Goal: Task Accomplishment & Management: Manage account settings

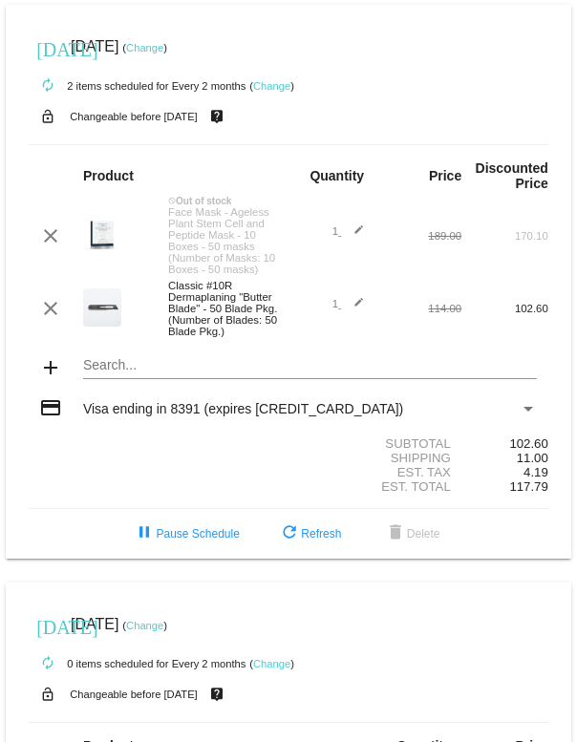
click at [186, 118] on small "Changeable before [DATE]" at bounding box center [134, 116] width 128 height 11
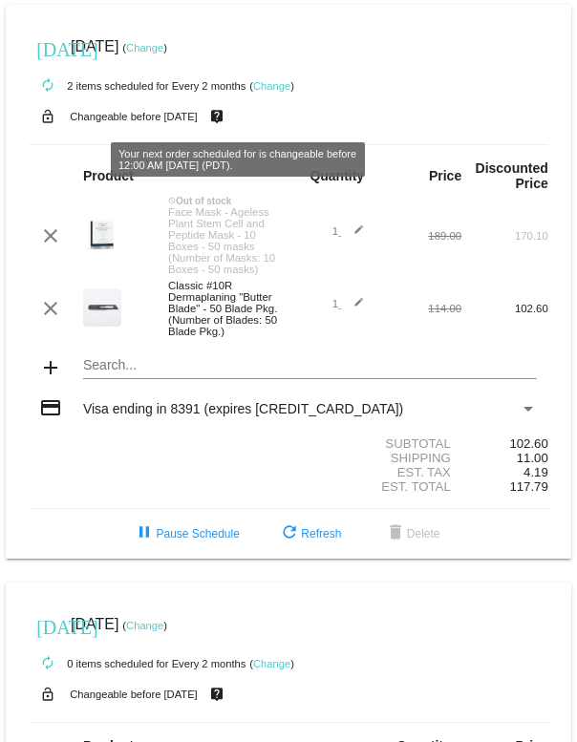
click at [228, 116] on mat-icon "live_help" at bounding box center [216, 116] width 23 height 25
click at [284, 91] on link "Change" at bounding box center [271, 85] width 37 height 11
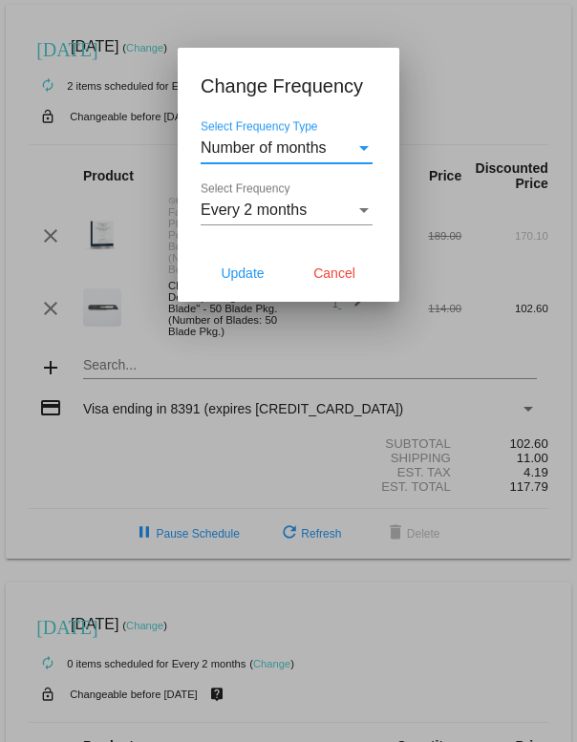
click at [371, 396] on div at bounding box center [288, 371] width 577 height 742
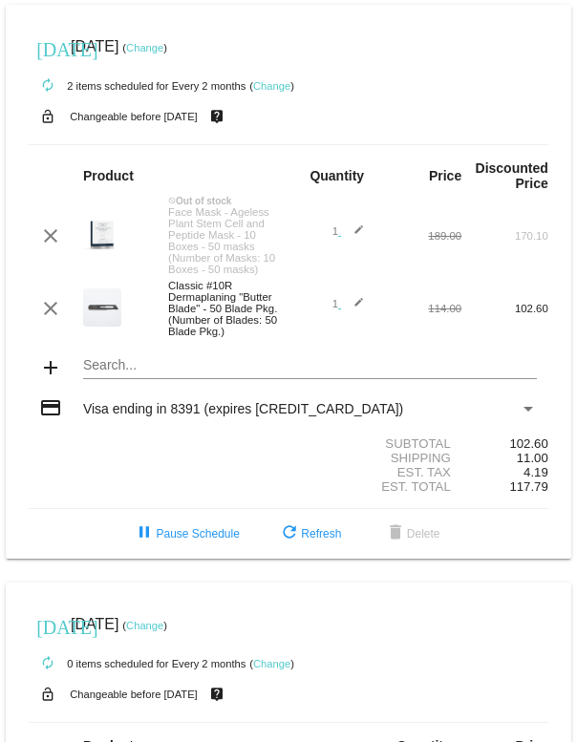
click at [198, 119] on small "Changeable before [DATE]" at bounding box center [134, 116] width 128 height 11
click at [145, 124] on div "lock_open Changeable before [DATE] live_help" at bounding box center [288, 116] width 519 height 25
click at [198, 114] on small "Changeable before [DATE]" at bounding box center [134, 116] width 128 height 11
click at [163, 50] on link "Change" at bounding box center [144, 47] width 37 height 11
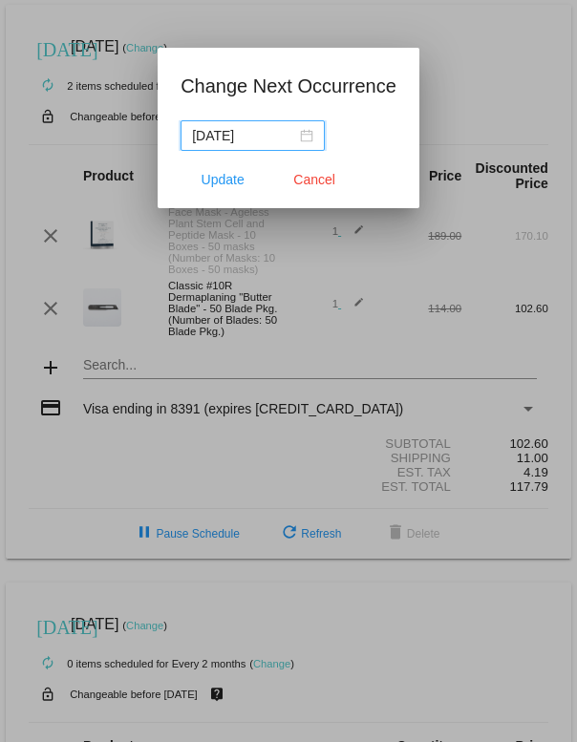
click at [267, 134] on input "[DATE]" at bounding box center [244, 135] width 104 height 21
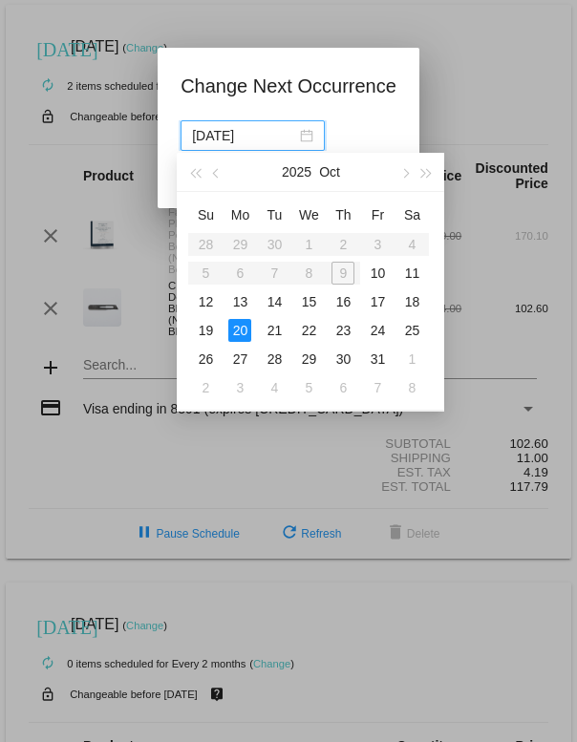
click at [434, 174] on button "button" at bounding box center [425, 172] width 21 height 38
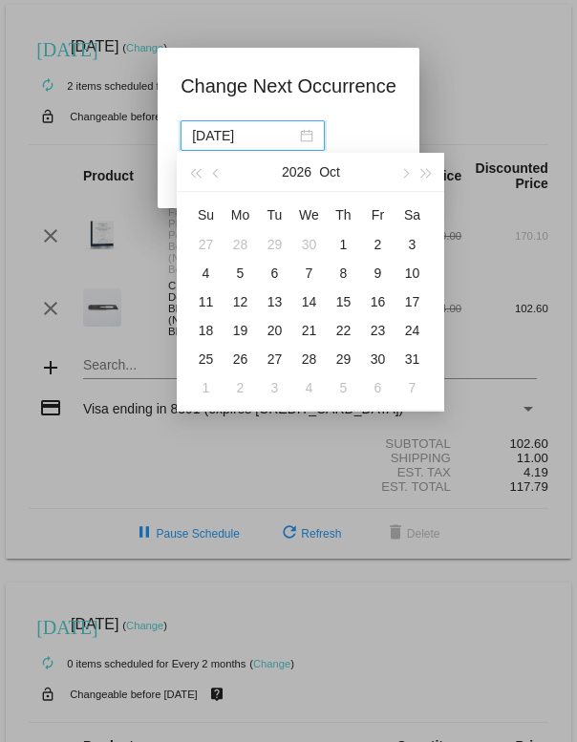
click at [434, 177] on button "button" at bounding box center [425, 172] width 21 height 38
click at [200, 168] on button "button" at bounding box center [194, 172] width 21 height 38
click at [189, 178] on button "button" at bounding box center [194, 172] width 21 height 38
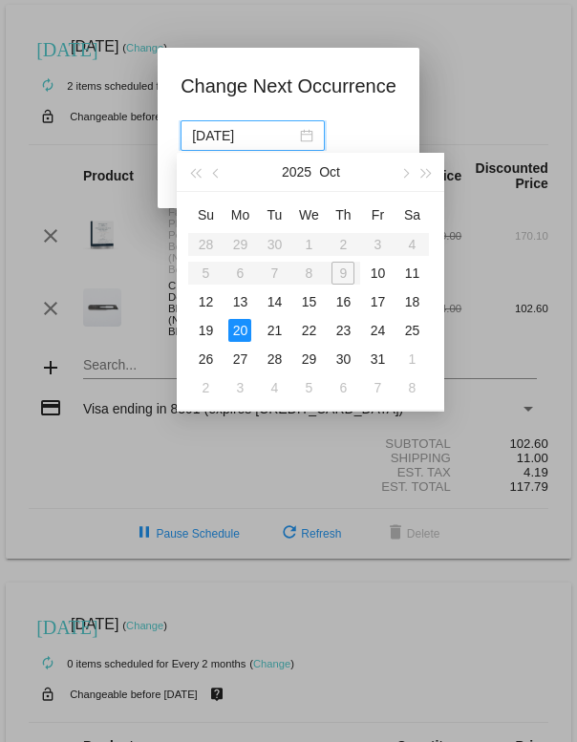
click at [407, 169] on button "button" at bounding box center [404, 172] width 21 height 38
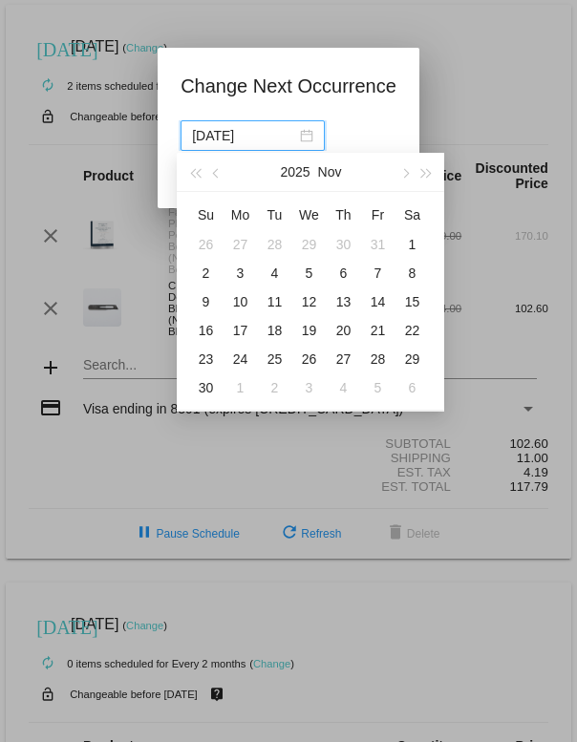
click at [242, 328] on div "17" at bounding box center [239, 330] width 23 height 23
type input "[DATE]"
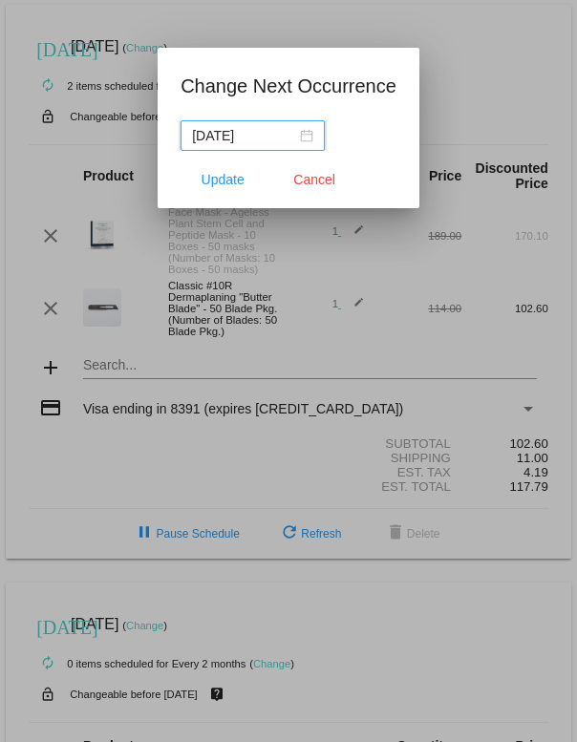
click at [227, 182] on span "Update" at bounding box center [222, 179] width 43 height 15
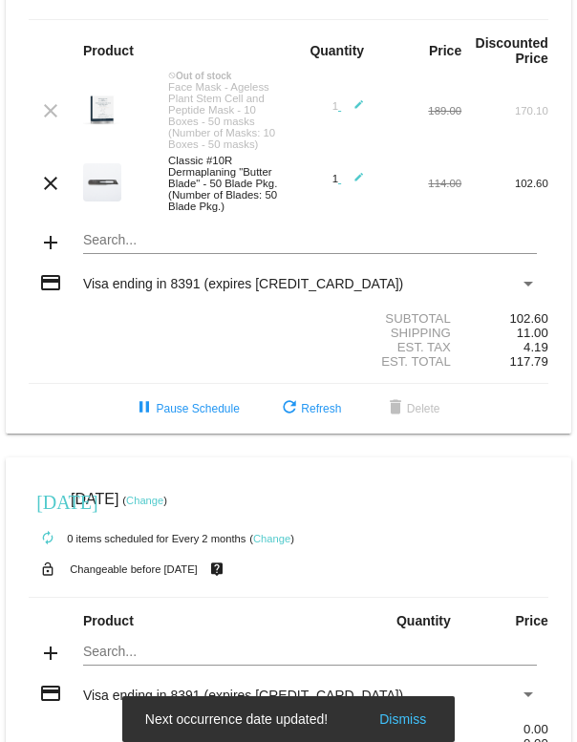
scroll to position [140, 0]
